Goal: Obtain resource: Download file/media

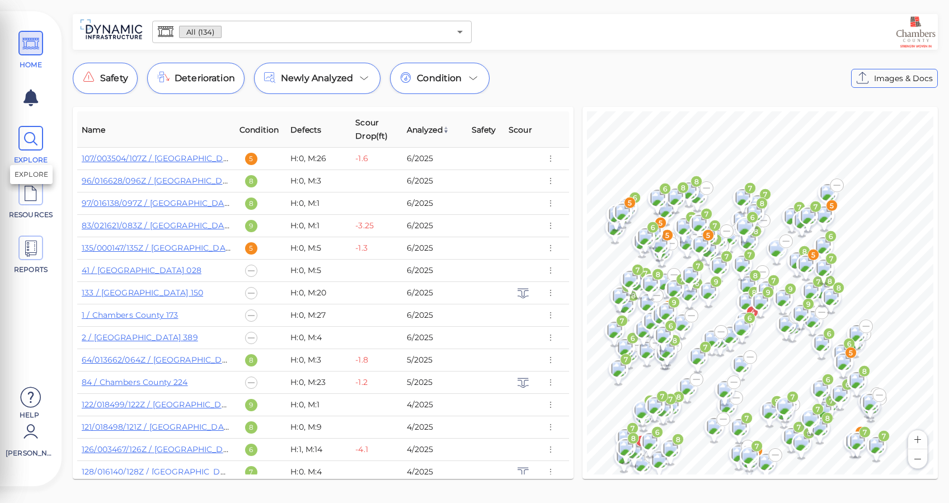
click at [25, 142] on icon at bounding box center [30, 139] width 17 height 25
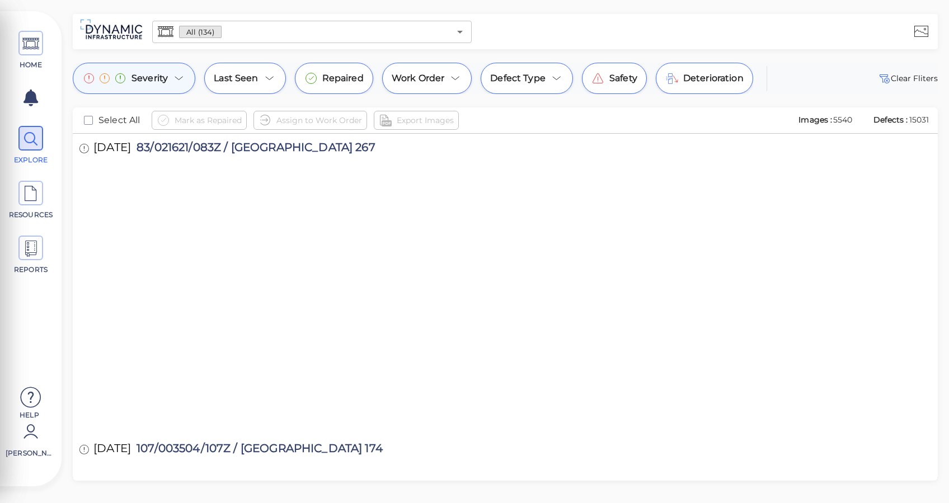
click at [172, 76] on icon at bounding box center [178, 78] width 13 height 13
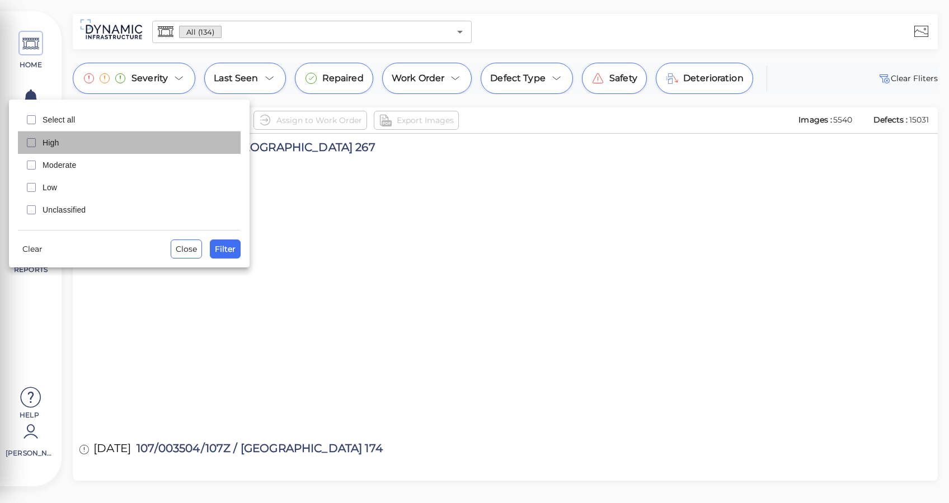
click at [44, 143] on span "High" at bounding box center [138, 142] width 191 height 11
click at [51, 167] on span "Moderate" at bounding box center [138, 165] width 191 height 11
click at [233, 252] on span "Filter" at bounding box center [225, 248] width 21 height 13
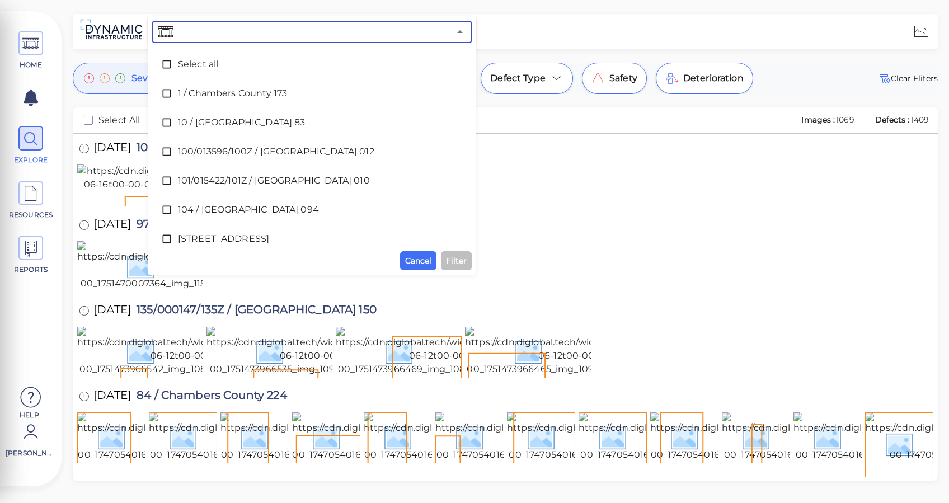
click at [305, 34] on input "text" at bounding box center [313, 32] width 274 height 16
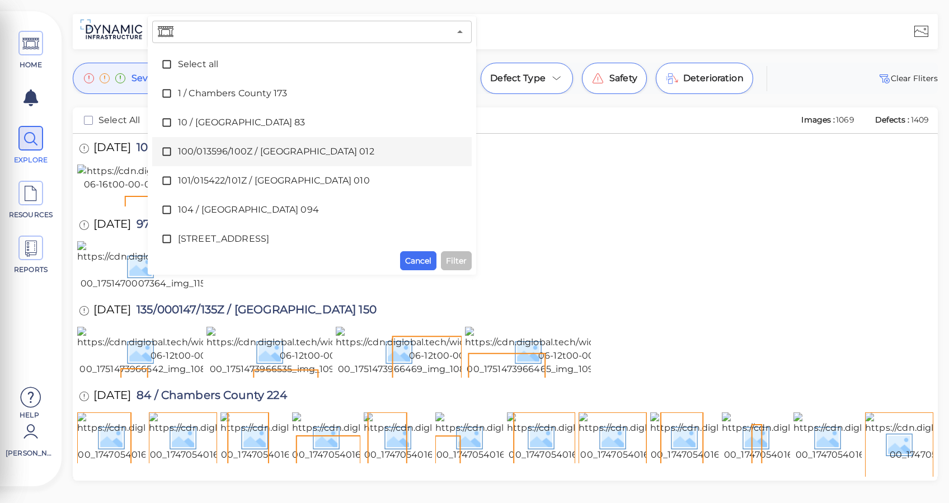
click at [516, 127] on div "Mark as Repaired Assign to Work Order Export Images" at bounding box center [472, 120] width 640 height 19
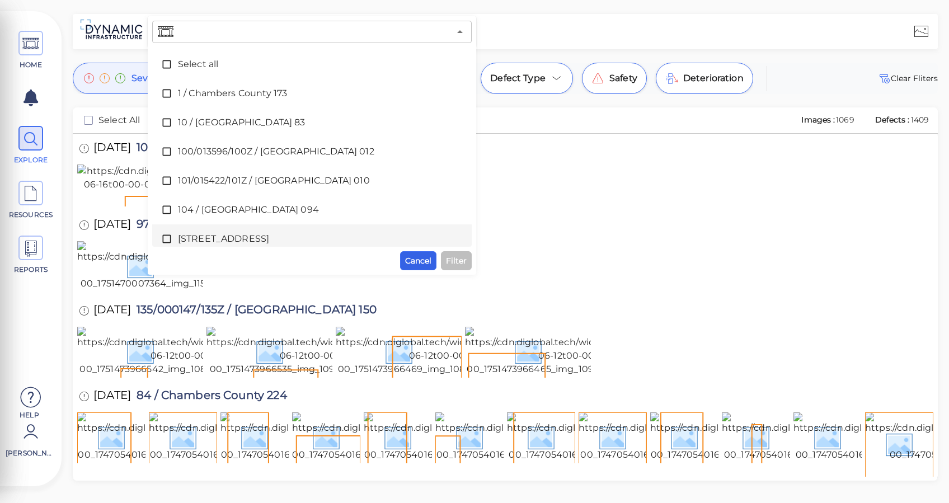
click at [418, 261] on span "Cancel" at bounding box center [418, 260] width 26 height 13
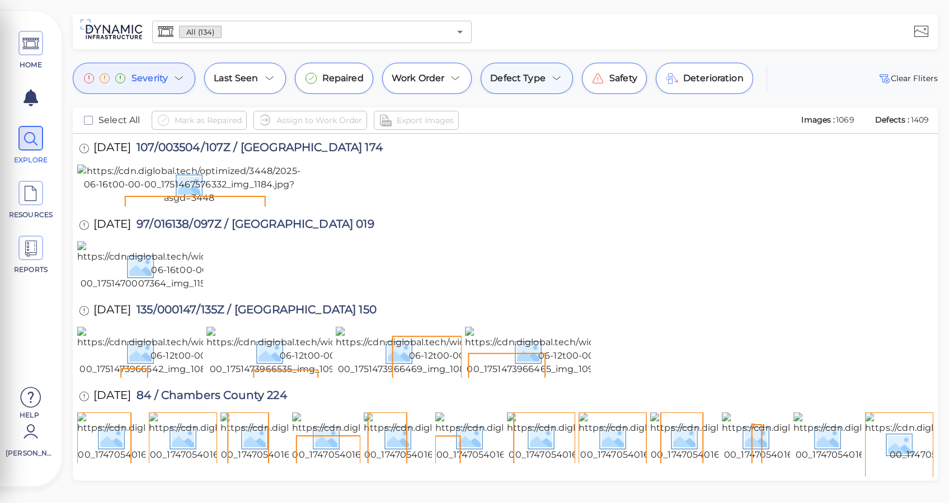
click at [551, 76] on icon at bounding box center [556, 78] width 13 height 13
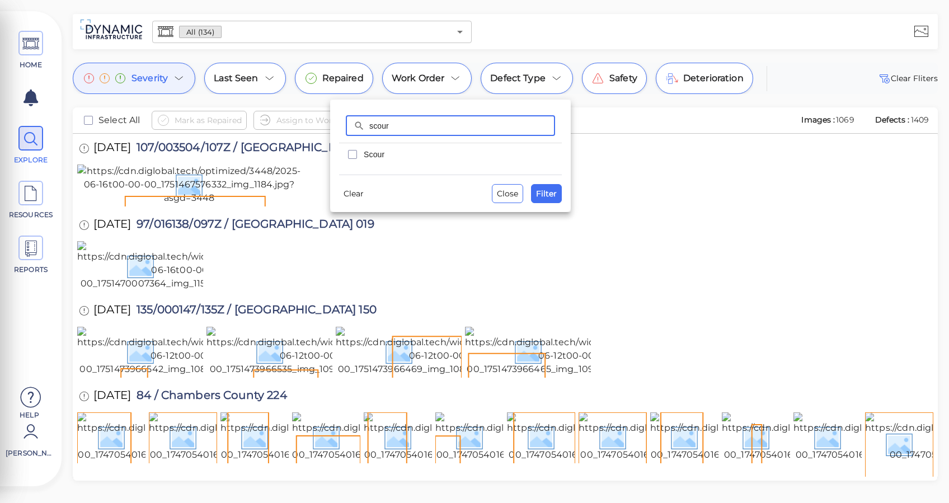
type input "scour"
click at [372, 153] on span "Scour" at bounding box center [459, 154] width 191 height 11
click at [546, 191] on span "Filter" at bounding box center [546, 193] width 21 height 13
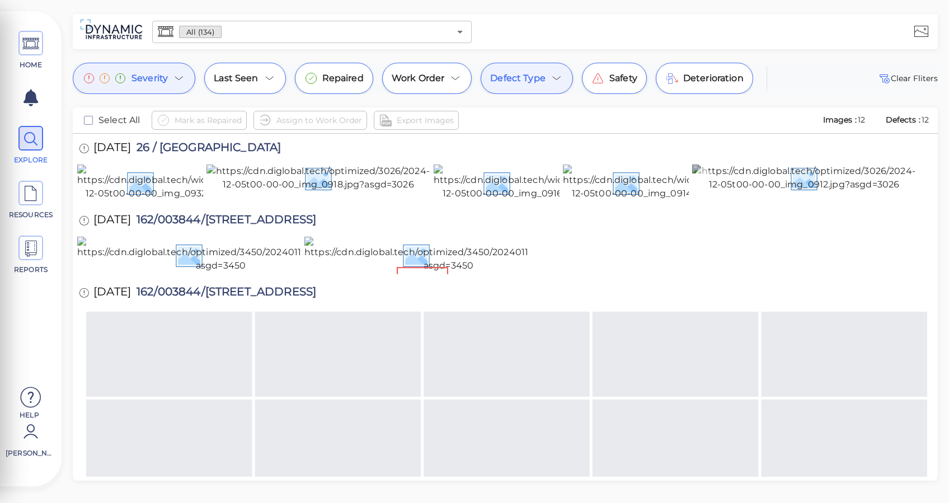
click at [813, 191] on img at bounding box center [804, 178] width 224 height 27
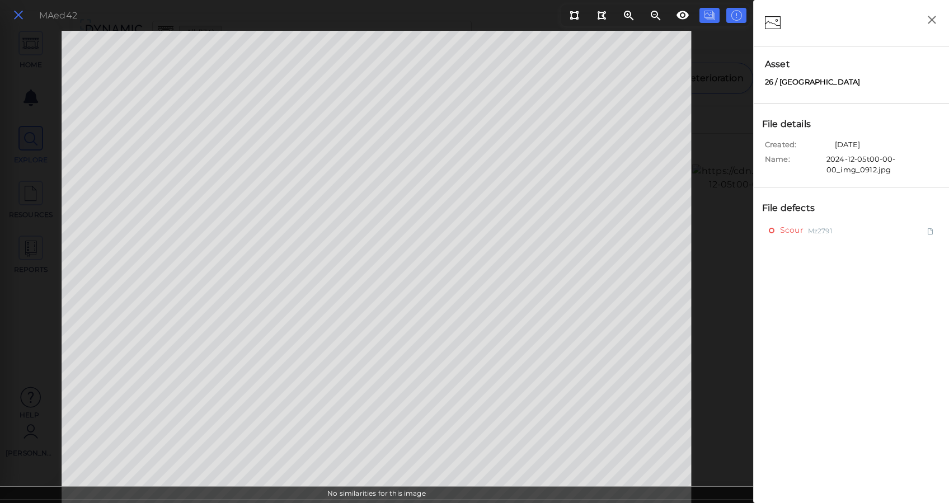
click at [18, 20] on icon at bounding box center [18, 15] width 12 height 15
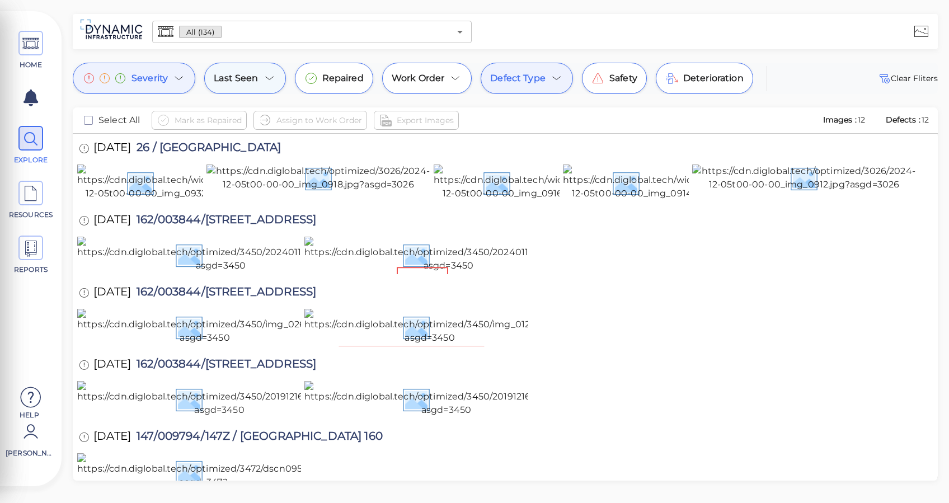
click at [247, 86] on div "Last Seen" at bounding box center [244, 78] width 81 height 31
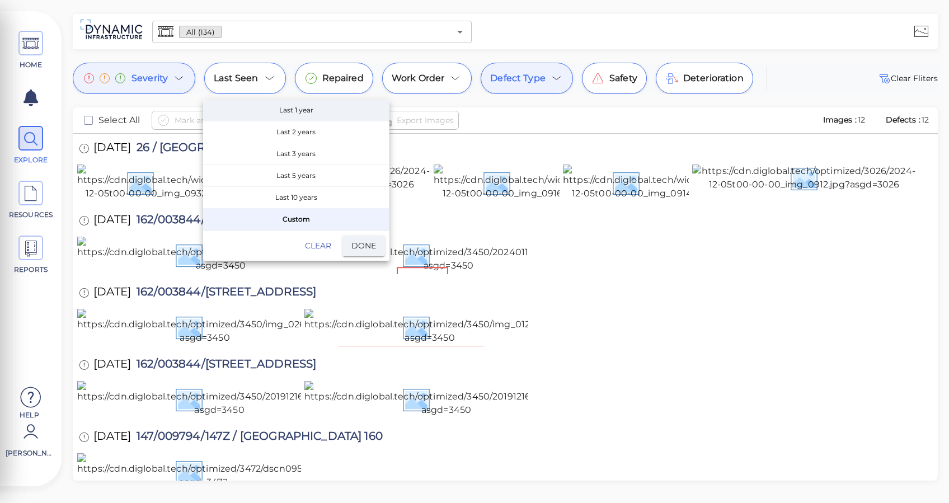
click at [303, 109] on span "Last 1 year" at bounding box center [296, 110] width 186 height 21
click at [350, 247] on button "Done" at bounding box center [364, 246] width 43 height 21
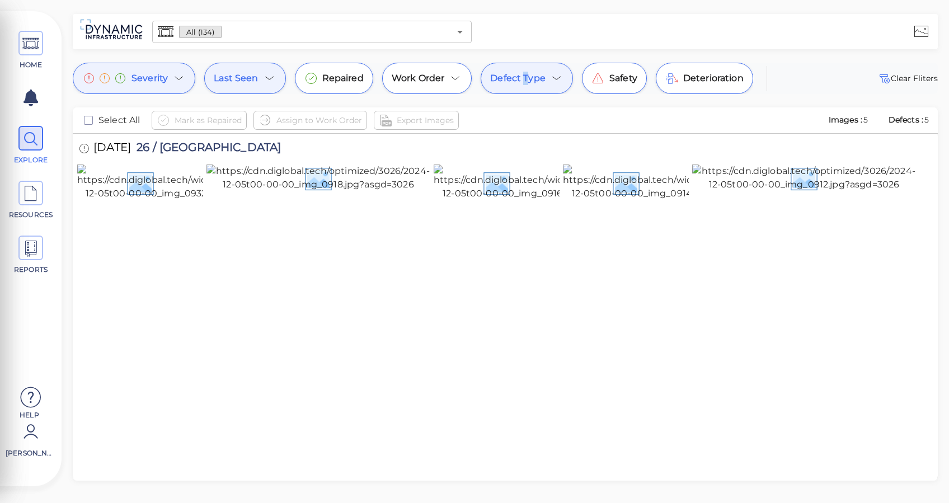
click at [525, 59] on div "HOME EXPLORE RESOURCES REPORTS Help John Ford How to My Display Settings Hide d…" at bounding box center [474, 251] width 949 height 503
click at [553, 73] on icon at bounding box center [556, 78] width 13 height 13
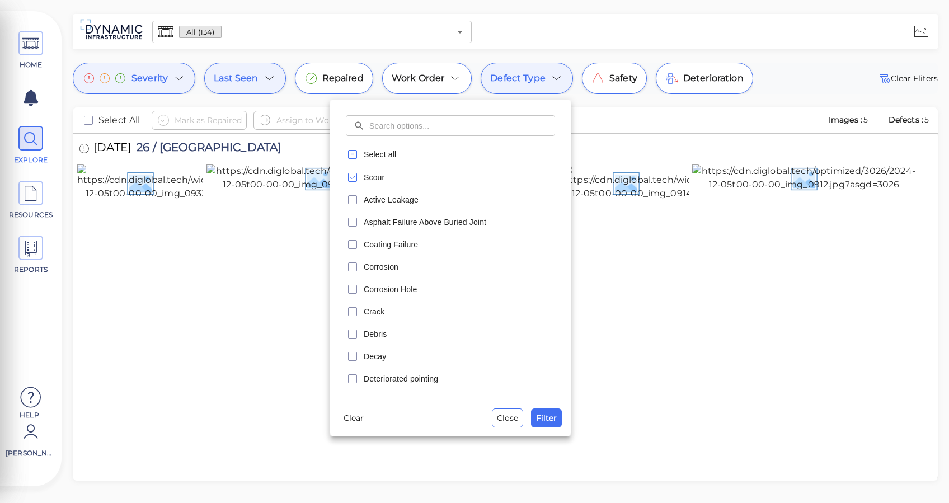
click at [184, 72] on div at bounding box center [474, 251] width 949 height 503
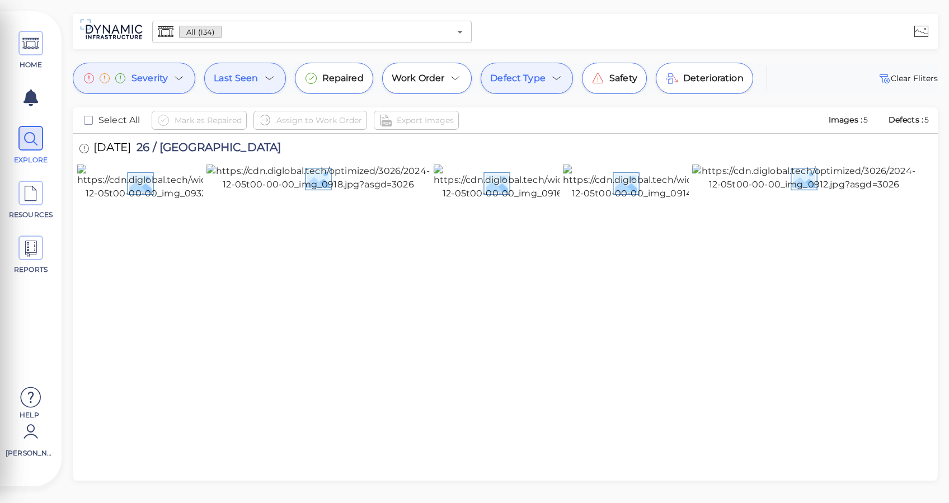
click at [179, 74] on div "​ ​ Select all Scour Active Leakage Asphalt Failure Above Buried Joint Coating …" at bounding box center [474, 255] width 949 height 498
click at [176, 76] on icon at bounding box center [178, 78] width 13 height 13
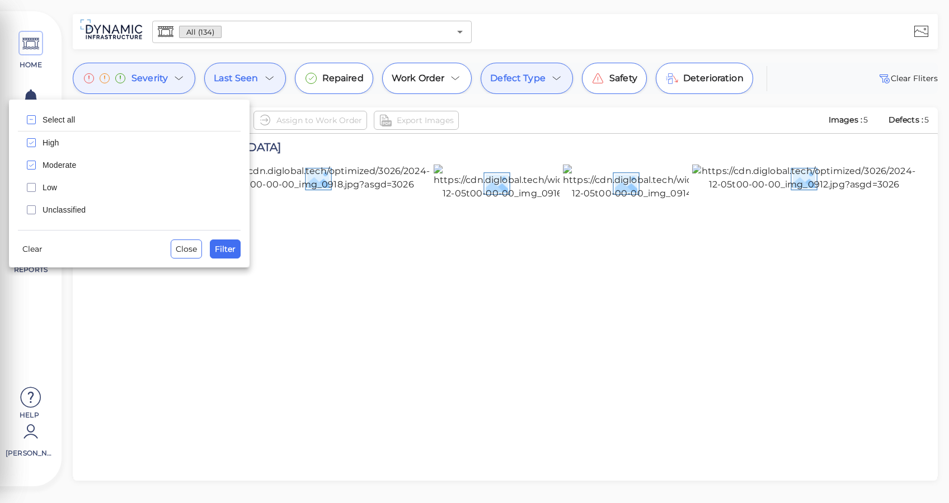
click at [503, 113] on div at bounding box center [474, 251] width 949 height 503
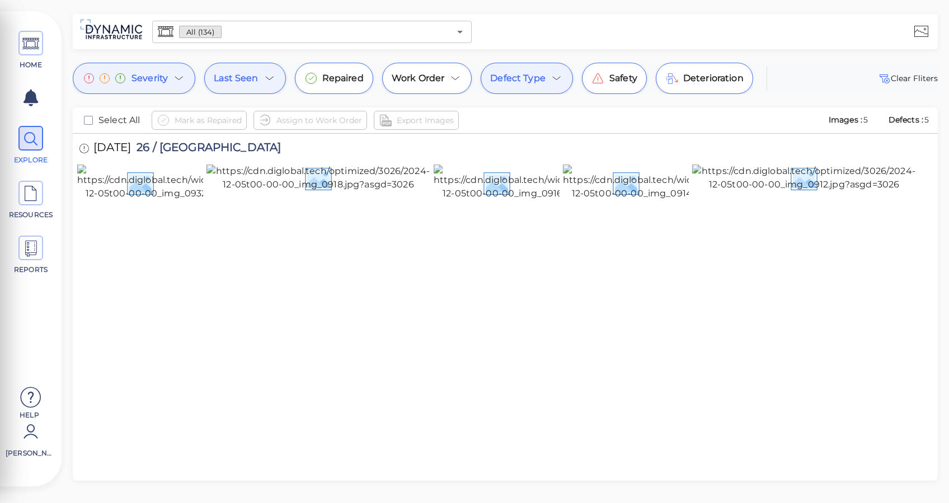
click at [283, 73] on div "Last Seen" at bounding box center [244, 78] width 81 height 31
click at [254, 73] on span "Last Seen" at bounding box center [236, 78] width 44 height 13
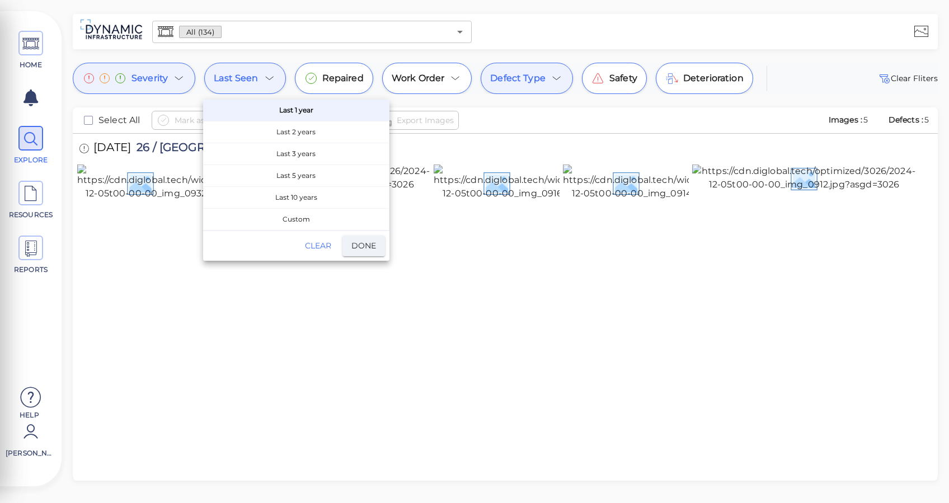
click at [323, 242] on span "Clear" at bounding box center [318, 246] width 27 height 14
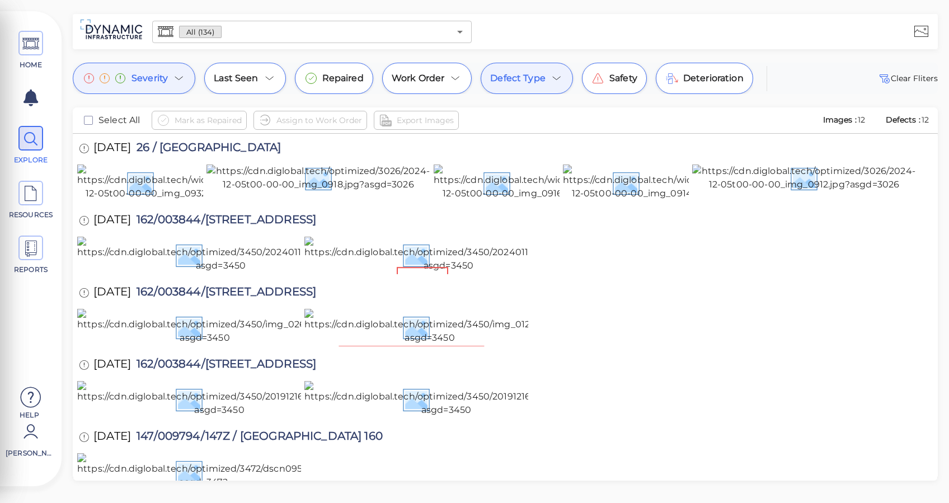
click at [528, 73] on span "Defect Type" at bounding box center [517, 78] width 55 height 13
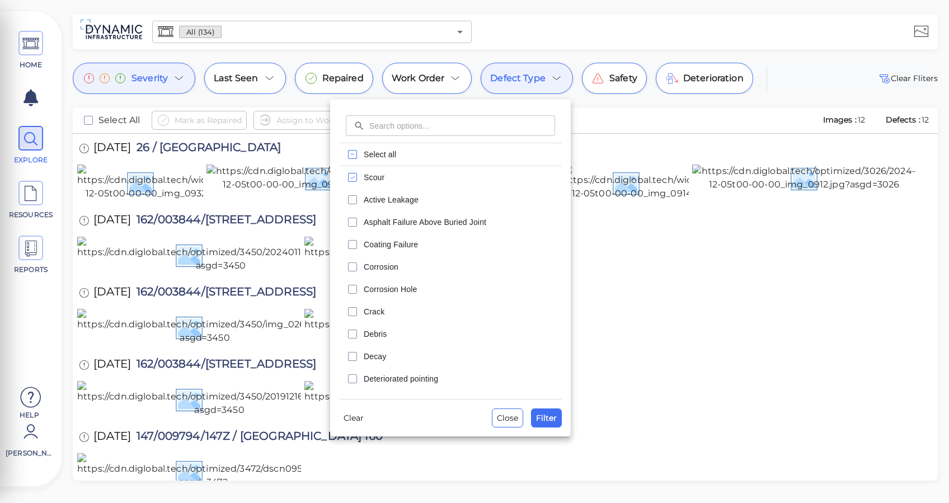
click at [552, 73] on div at bounding box center [474, 251] width 949 height 503
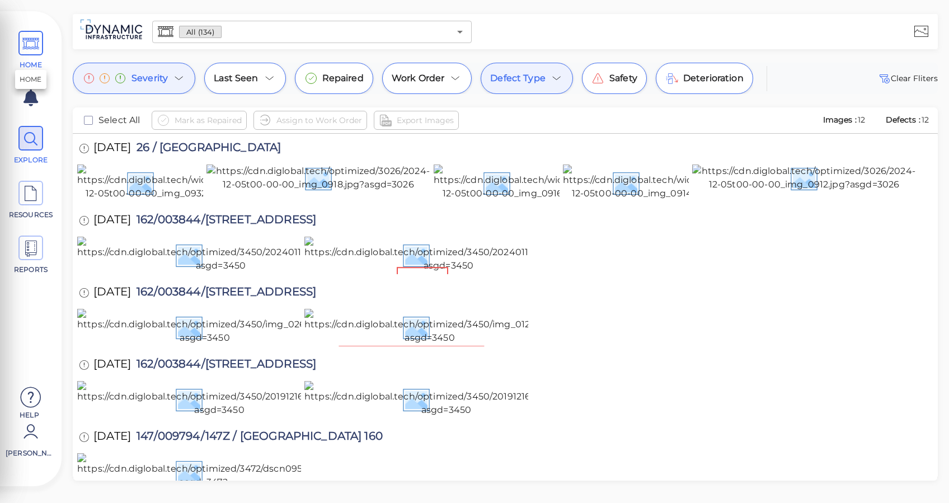
click at [29, 39] on icon at bounding box center [30, 43] width 17 height 25
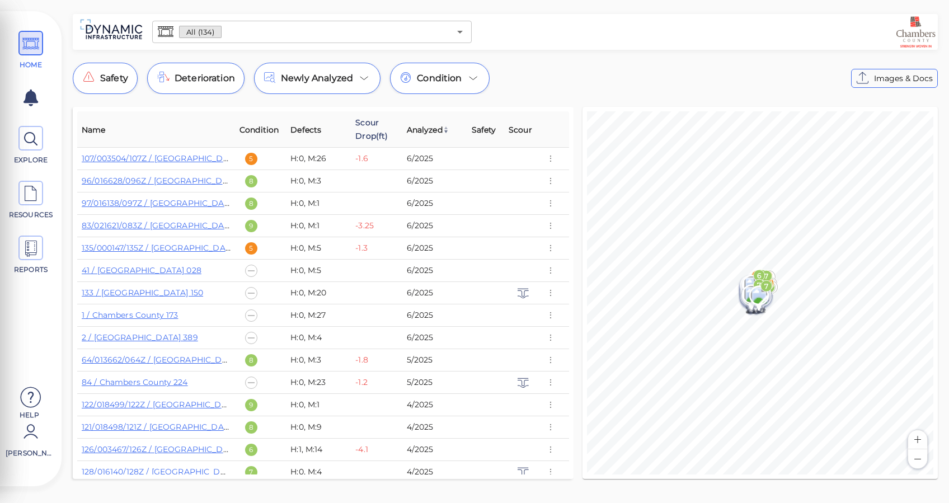
click at [373, 130] on span "Scour Drop(ft)" at bounding box center [376, 129] width 42 height 27
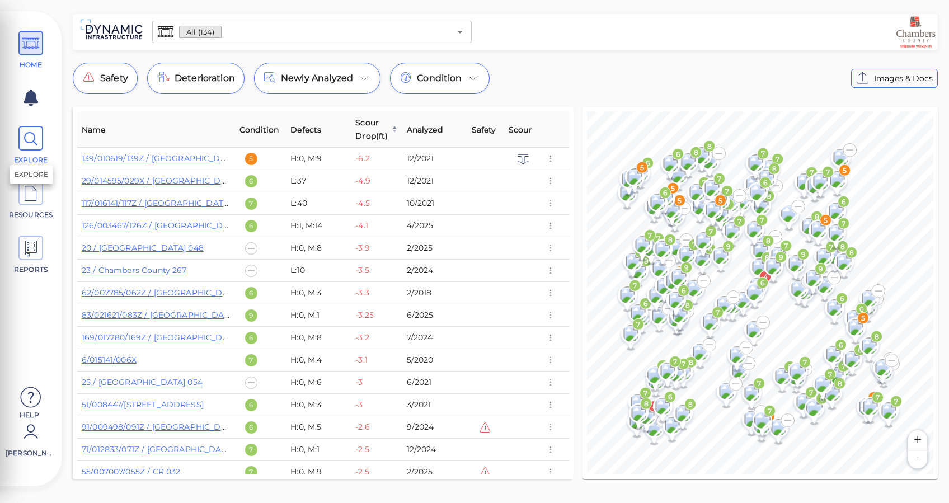
click at [26, 133] on icon at bounding box center [30, 139] width 17 height 25
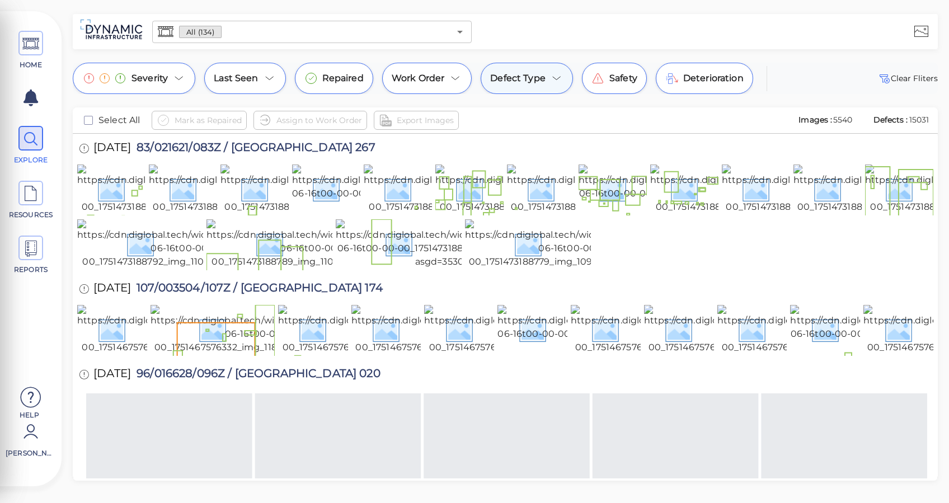
click at [528, 75] on span "Defect Type" at bounding box center [517, 78] width 55 height 13
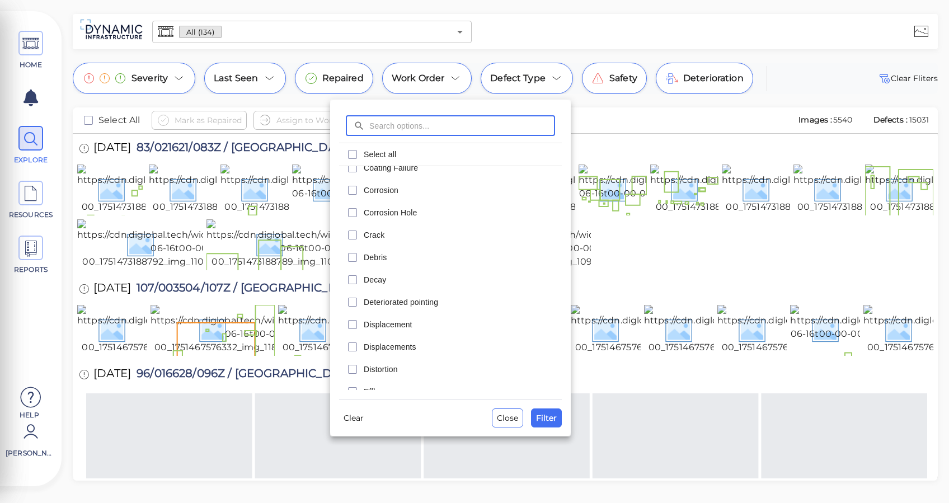
scroll to position [74, 0]
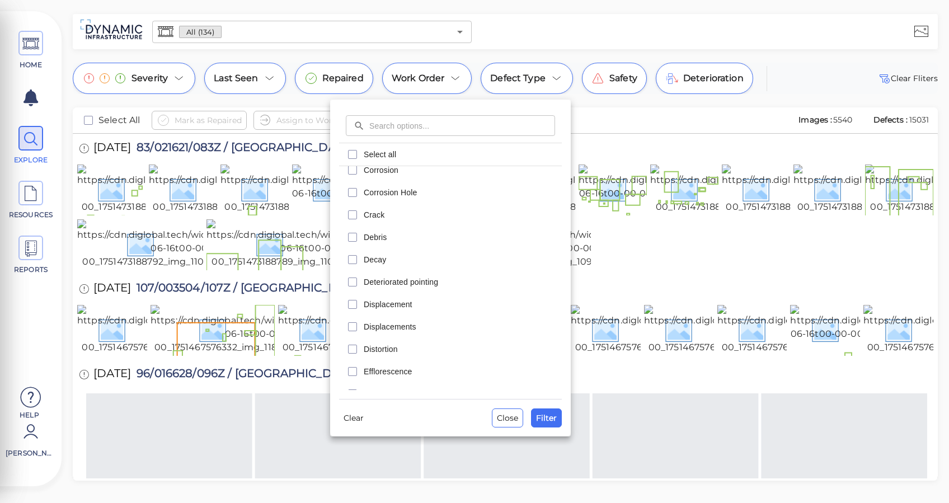
click at [600, 111] on div at bounding box center [474, 251] width 949 height 503
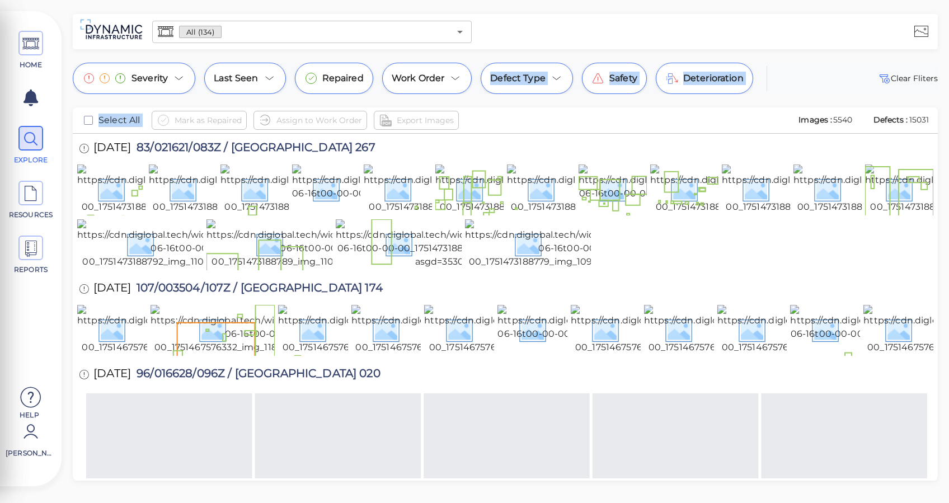
drag, startPoint x: 457, startPoint y: 80, endPoint x: 542, endPoint y: 101, distance: 87.2
click at [540, 101] on div "Severity Last Seen Repaired Work Order Defect Type Safety Deterioration Clear F…" at bounding box center [506, 272] width 888 height 418
click at [549, 97] on div "Severity Last Seen Repaired Work Order Defect Type Safety Deterioration Clear F…" at bounding box center [506, 272] width 888 height 418
click at [553, 78] on icon at bounding box center [556, 78] width 7 height 3
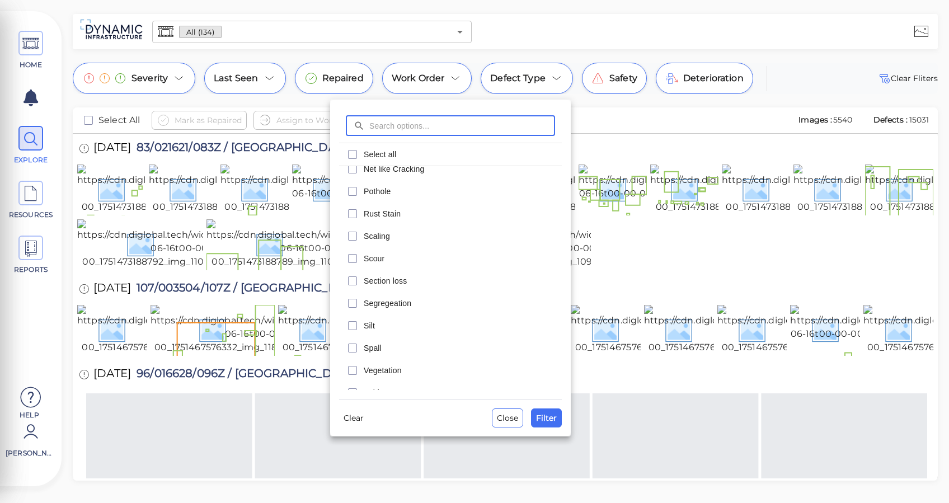
scroll to position [605, 0]
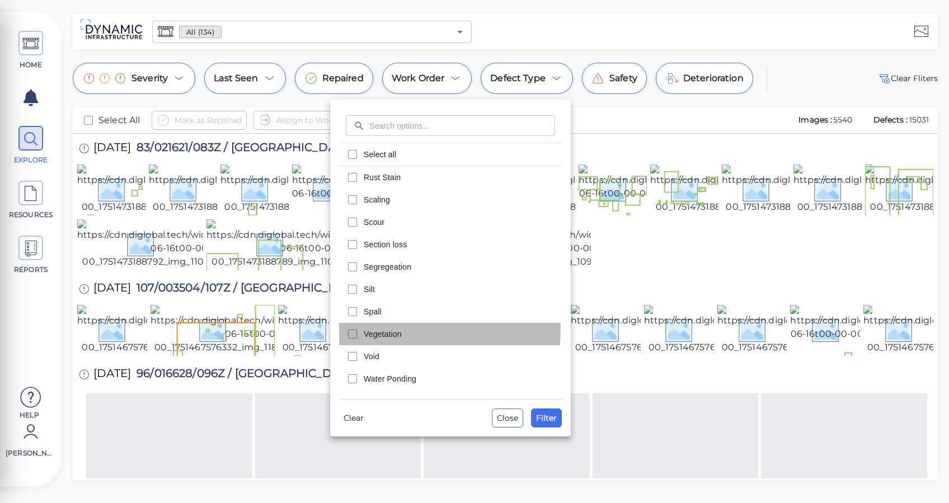
click at [404, 329] on span "Vegetation" at bounding box center [459, 334] width 191 height 11
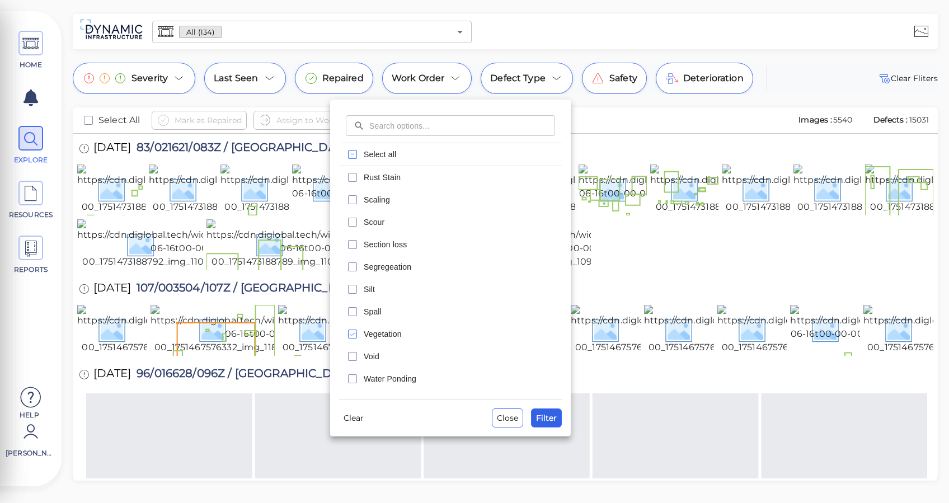
click at [536, 418] on button "Filter" at bounding box center [546, 418] width 31 height 19
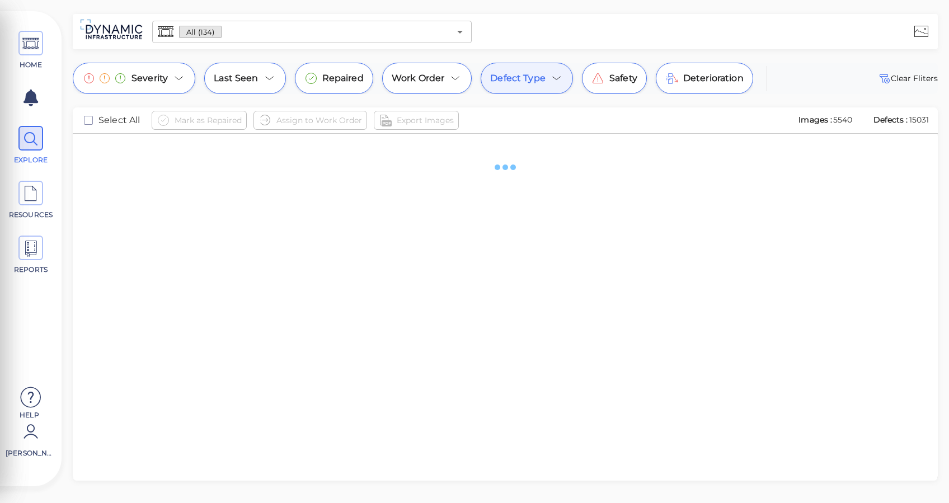
scroll to position [0, 0]
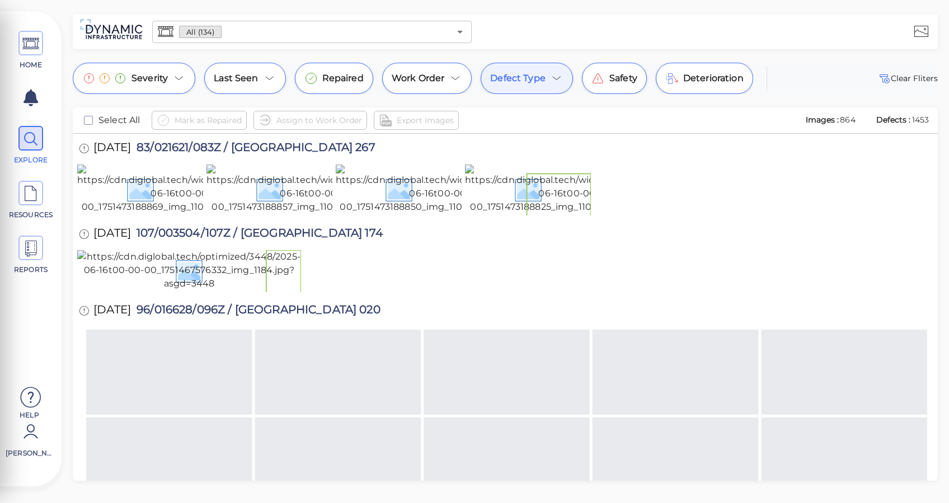
click at [543, 69] on div "Defect Type" at bounding box center [527, 78] width 92 height 31
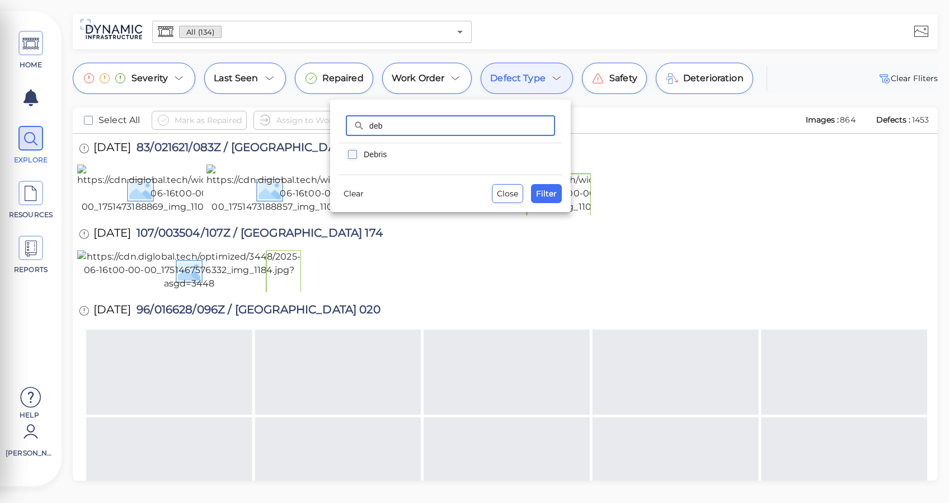
type input "deb"
drag, startPoint x: 358, startPoint y: 149, endPoint x: 365, endPoint y: 151, distance: 7.1
click at [359, 149] on icon "checkbox" at bounding box center [352, 154] width 13 height 13
click at [544, 193] on span "Filter" at bounding box center [546, 193] width 21 height 13
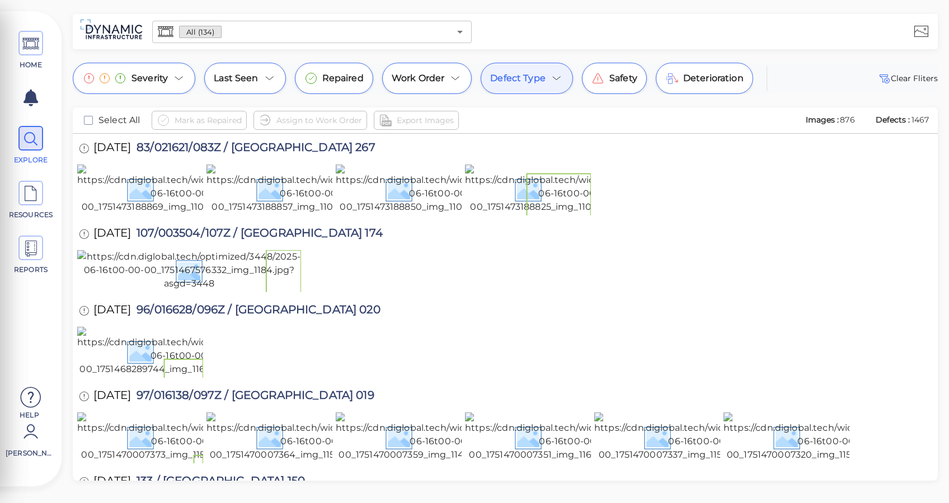
click at [533, 87] on div "Defect Type" at bounding box center [527, 78] width 92 height 31
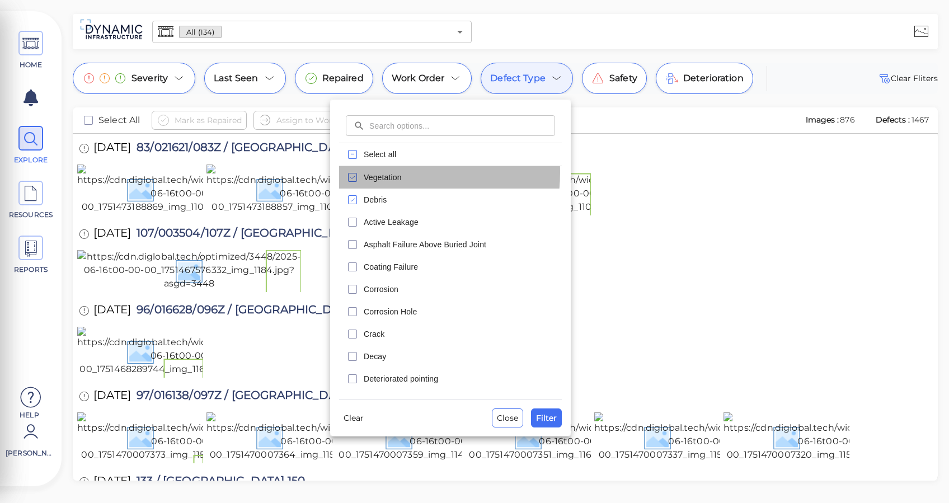
click at [376, 172] on span "Vegetation" at bounding box center [459, 177] width 191 height 11
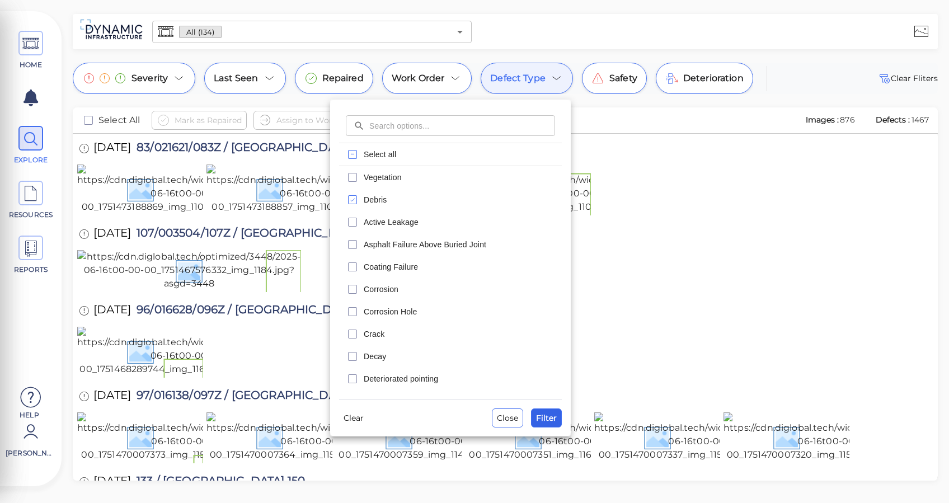
click at [540, 418] on span "Filter" at bounding box center [546, 417] width 21 height 13
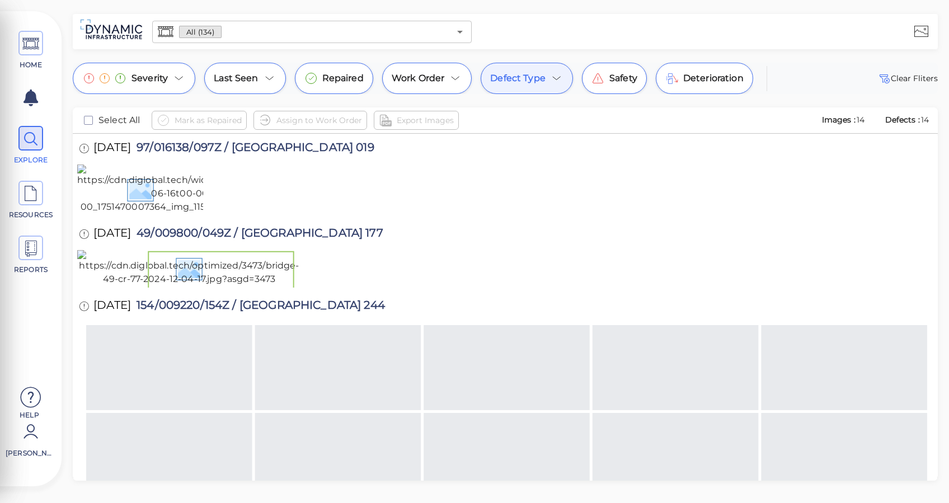
click at [745, 36] on div at bounding box center [706, 31] width 460 height 31
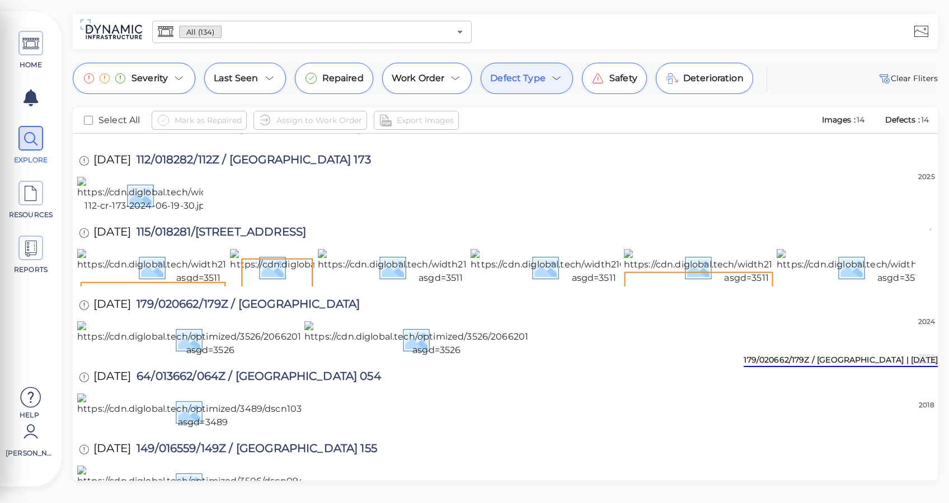
scroll to position [784, 0]
click at [85, 252] on icon at bounding box center [88, 259] width 15 height 15
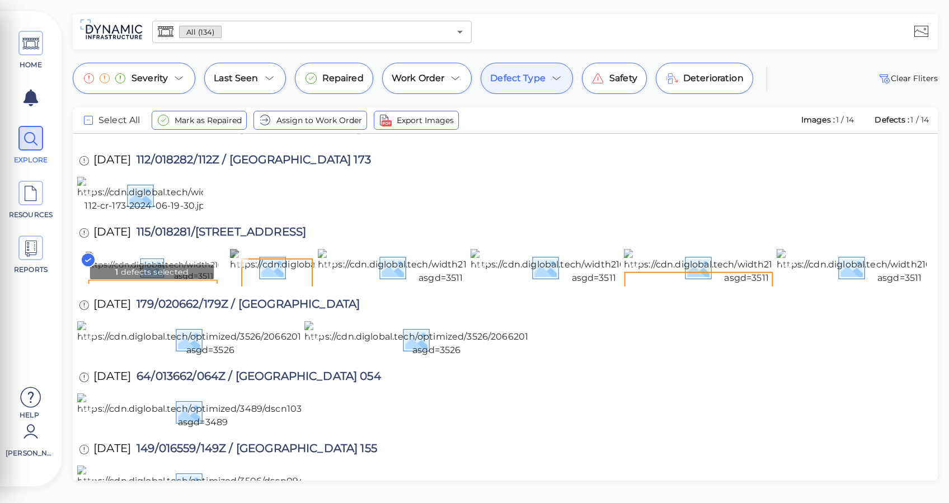
click at [241, 252] on icon at bounding box center [240, 259] width 15 height 15
click at [241, 253] on rect at bounding box center [241, 260] width 14 height 14
click at [90, 253] on rect at bounding box center [88, 260] width 14 height 14
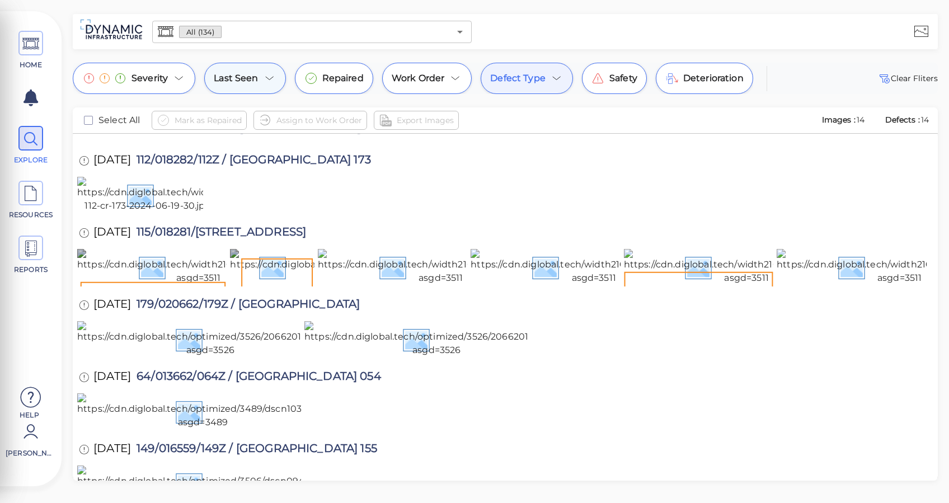
click at [269, 74] on icon at bounding box center [269, 78] width 13 height 13
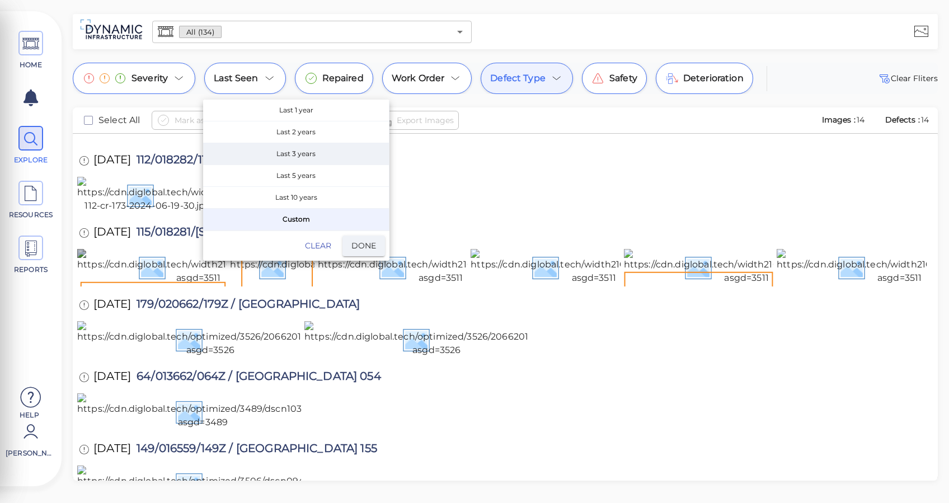
click at [313, 150] on span "Last 3 years" at bounding box center [296, 153] width 186 height 21
click at [361, 243] on span "Done" at bounding box center [364, 246] width 25 height 14
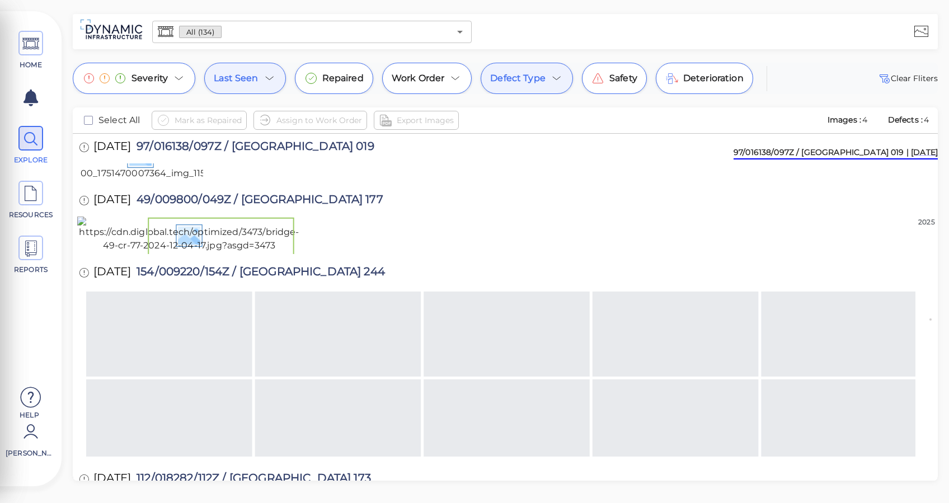
scroll to position [0, 0]
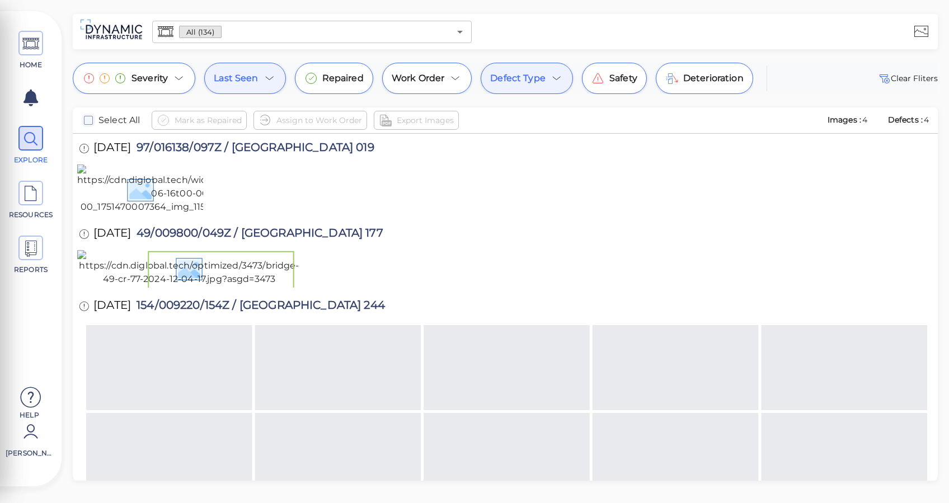
click at [90, 119] on icon "checkbox" at bounding box center [88, 120] width 13 height 13
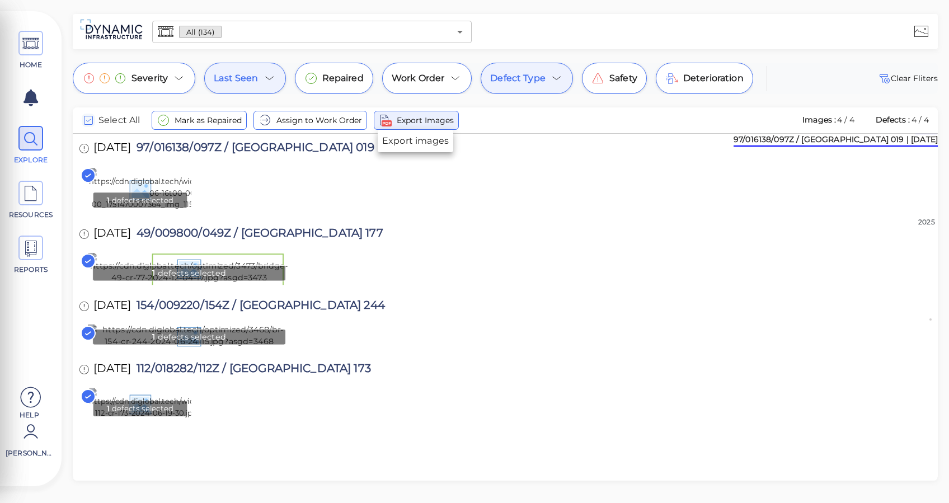
click at [427, 121] on span "Export Images" at bounding box center [425, 120] width 57 height 13
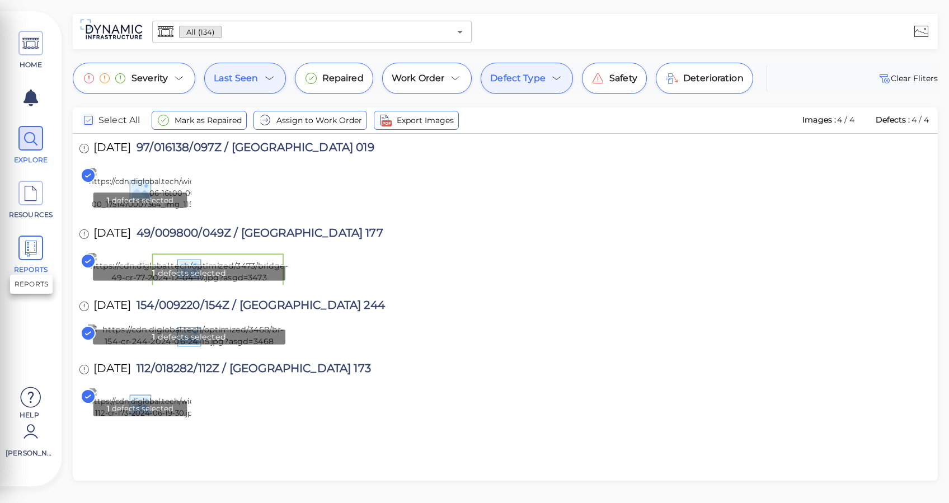
click at [36, 246] on icon at bounding box center [30, 248] width 17 height 25
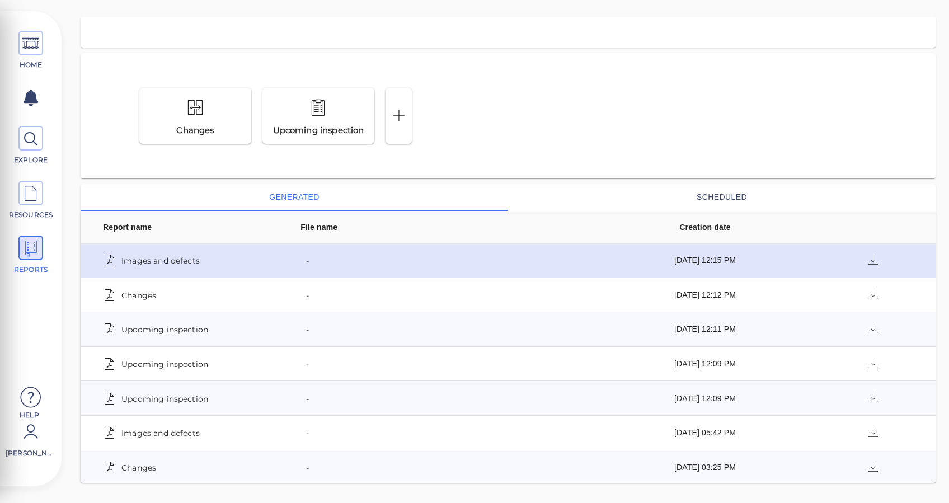
click at [150, 264] on span "Images and defects" at bounding box center [160, 260] width 78 height 16
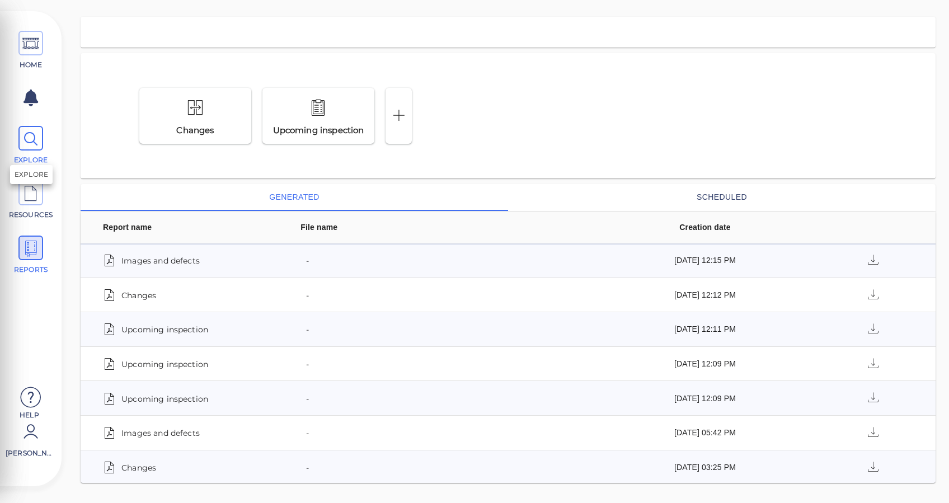
click at [27, 131] on icon at bounding box center [30, 139] width 17 height 25
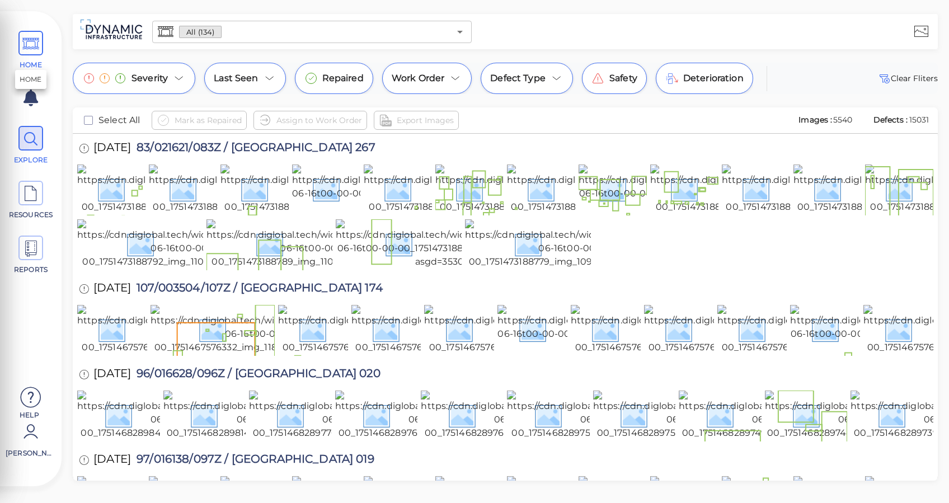
click at [36, 32] on icon at bounding box center [30, 43] width 17 height 25
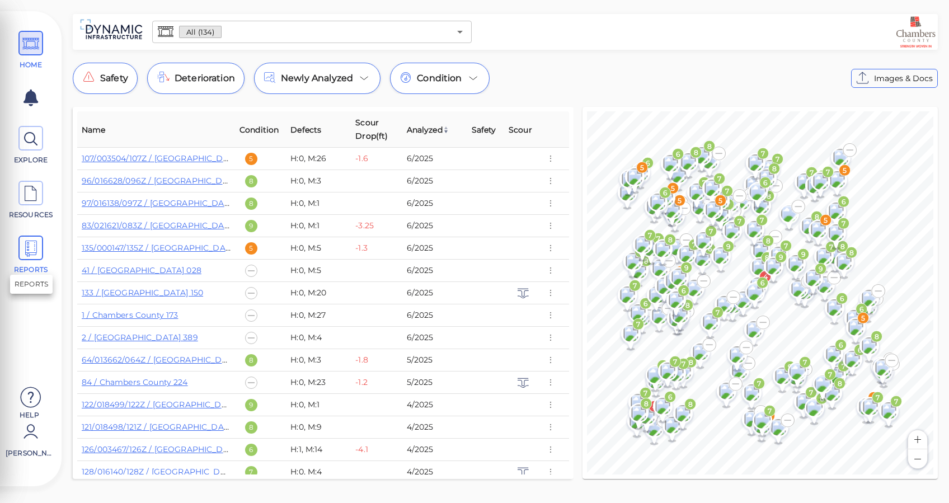
click at [27, 247] on icon at bounding box center [30, 248] width 17 height 25
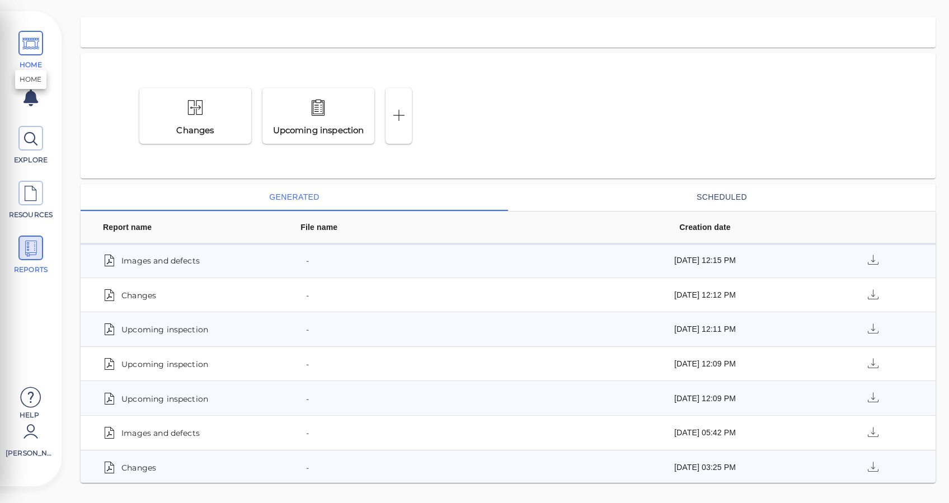
click at [38, 49] on icon at bounding box center [30, 43] width 17 height 25
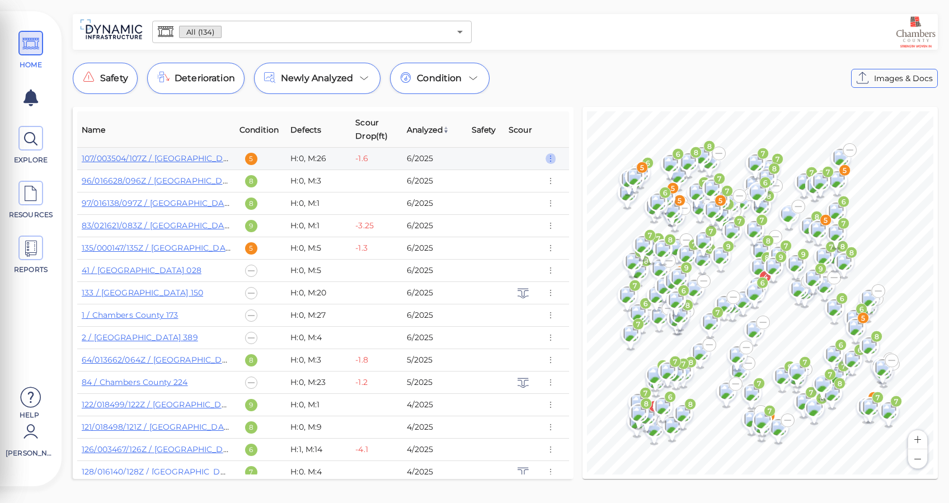
click at [551, 157] on icon "button" at bounding box center [551, 159] width 10 height 12
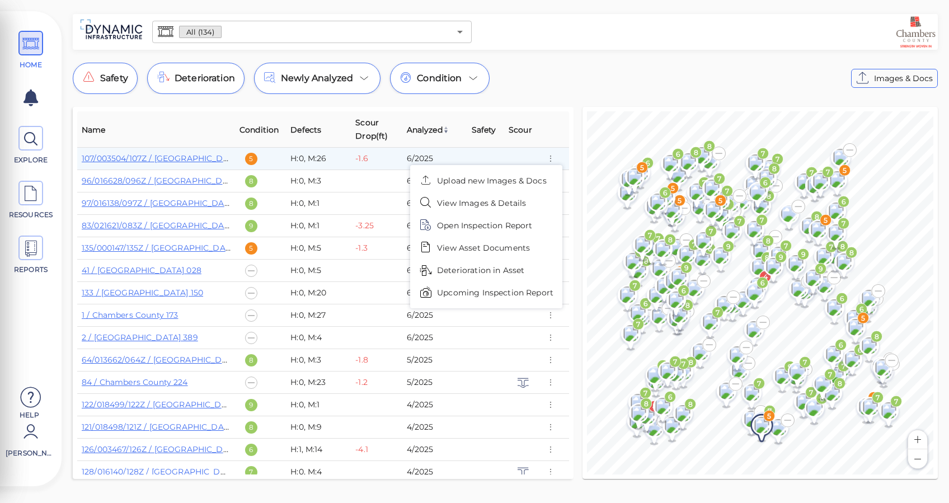
click at [513, 293] on span "Upcoming Inspection Report" at bounding box center [495, 293] width 116 height 12
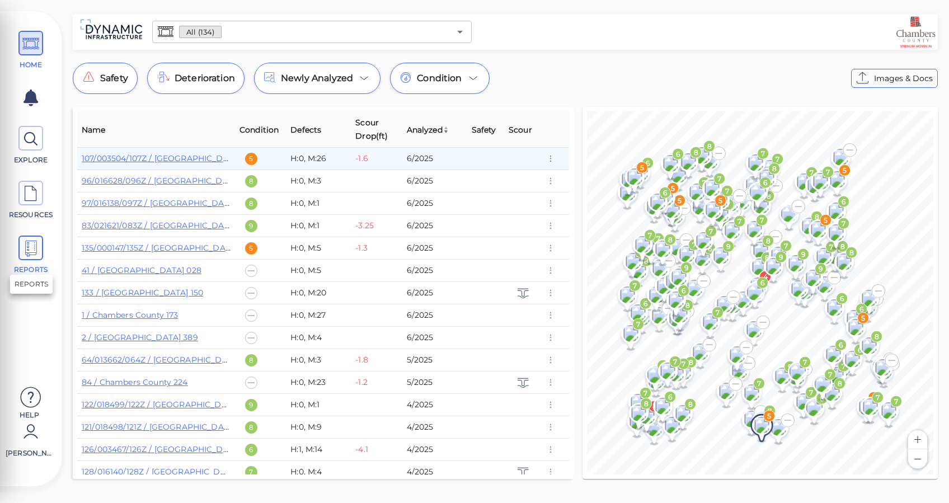
click at [29, 251] on icon at bounding box center [30, 248] width 17 height 25
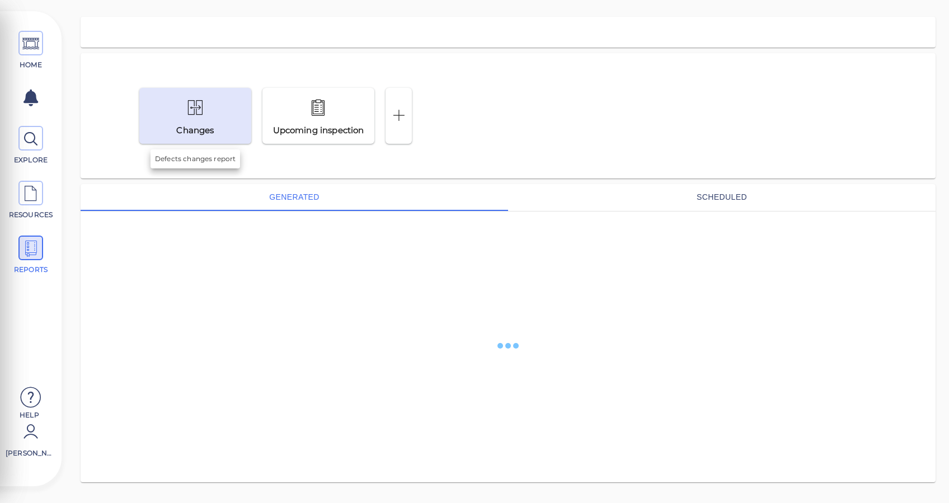
click at [231, 123] on div "Changes" at bounding box center [195, 116] width 112 height 56
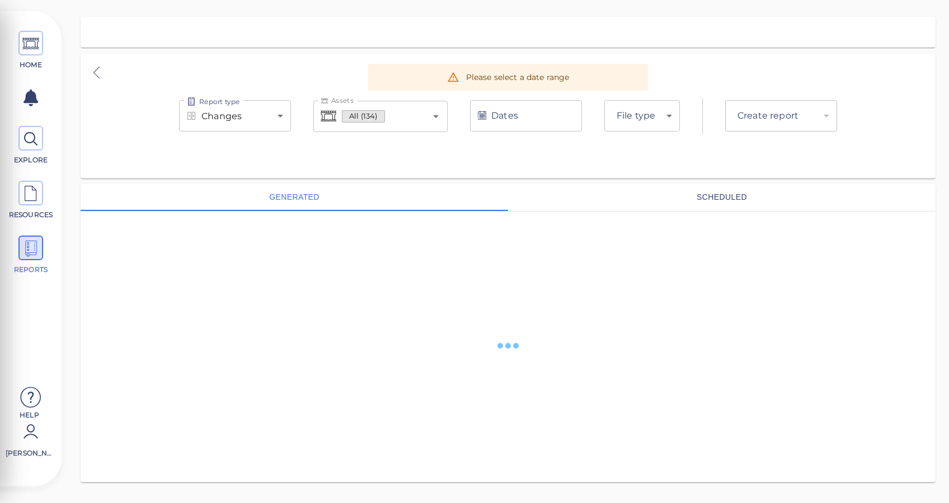
type input "pdf"
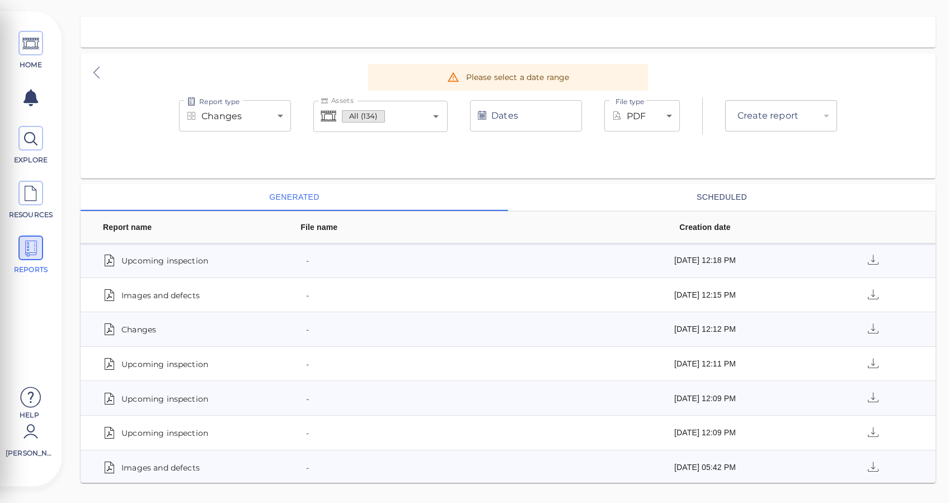
click at [542, 115] on input "Dates" at bounding box center [526, 115] width 112 height 31
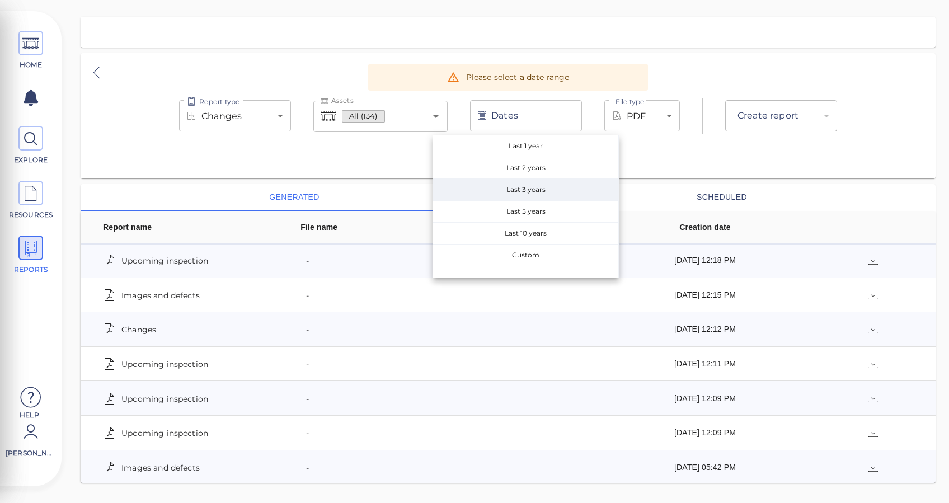
click at [524, 193] on span "Last 3 years" at bounding box center [525, 189] width 185 height 21
type input "9/4/2022 - 9/4/2025"
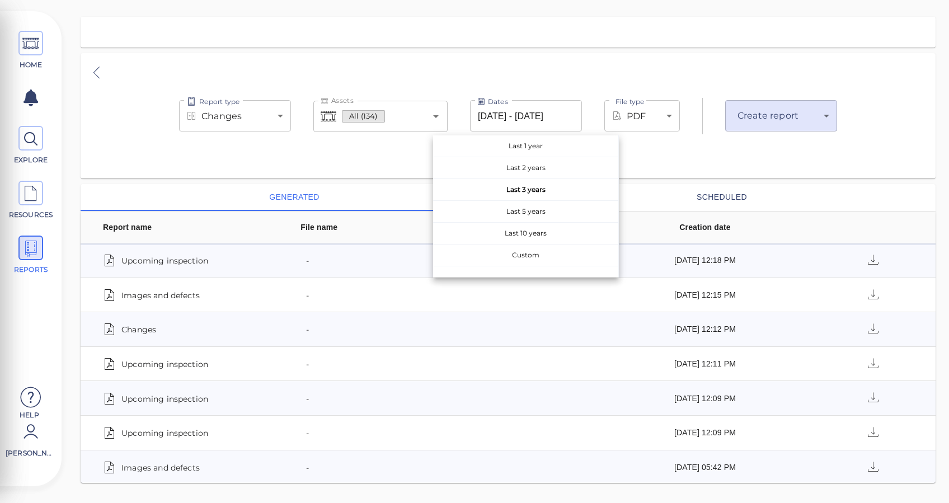
click at [769, 0] on body "This app is not optimized for mobile screens. Please access using a desktop or …" at bounding box center [474, 0] width 949 height 0
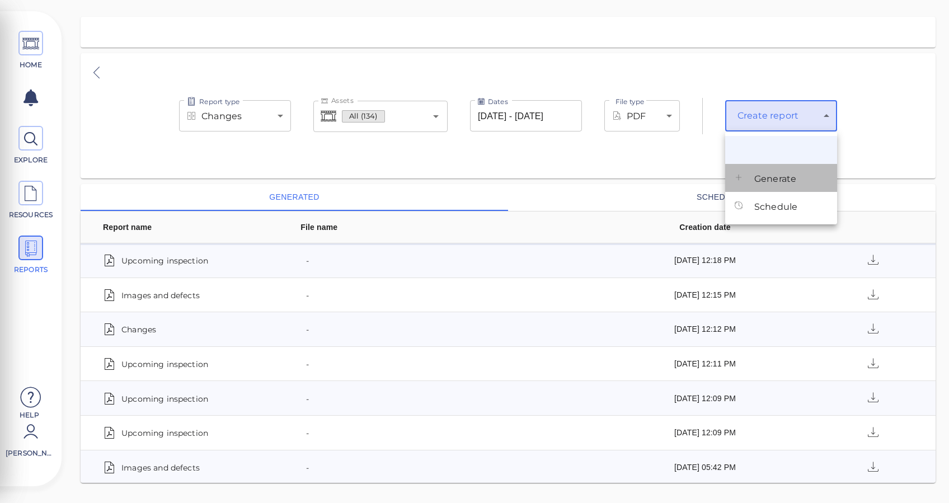
click at [783, 169] on li "Generate" at bounding box center [781, 178] width 112 height 28
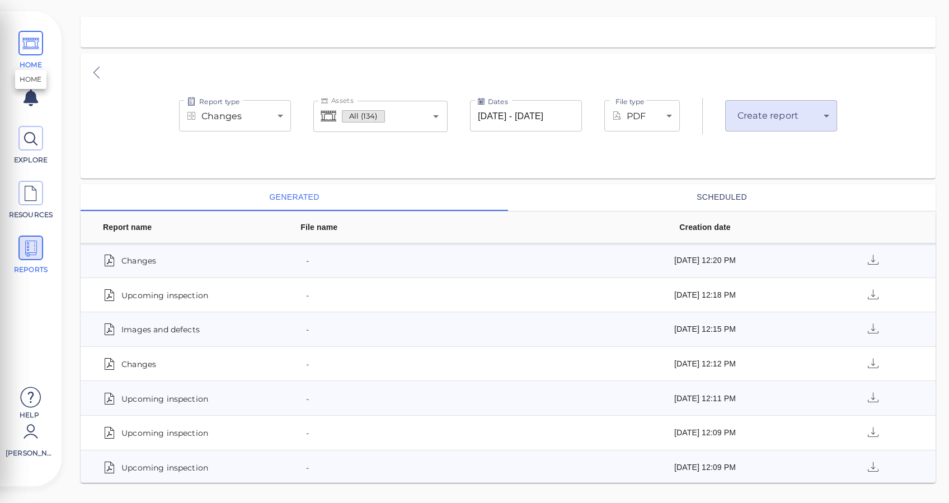
click at [18, 37] on span at bounding box center [30, 43] width 25 height 25
